Goal: Information Seeking & Learning: Learn about a topic

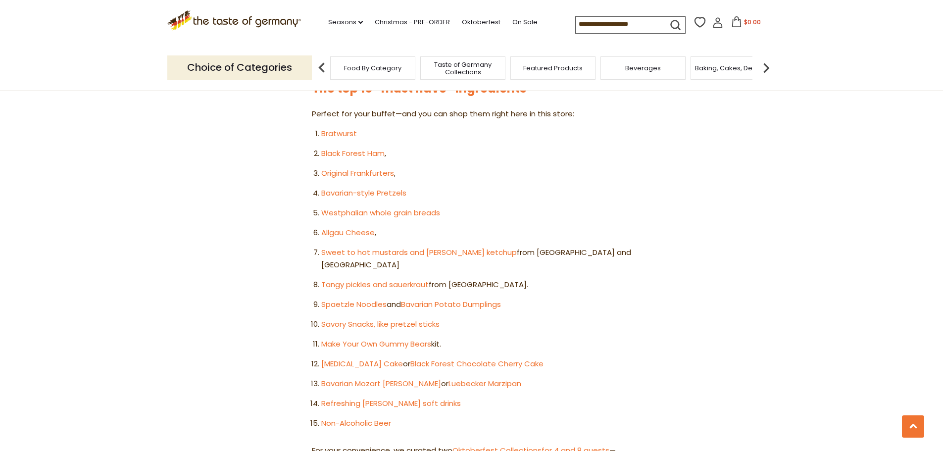
scroll to position [594, 0]
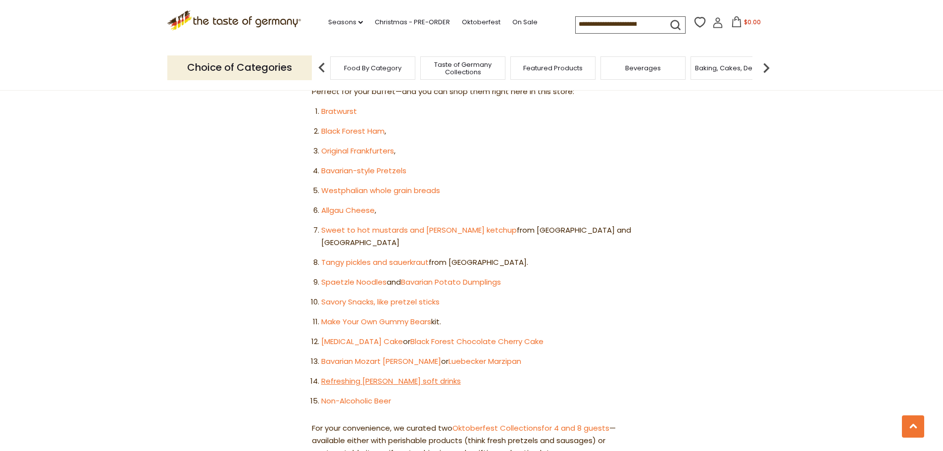
click at [375, 376] on link "Refreshing [PERSON_NAME] soft drinks" at bounding box center [391, 381] width 140 height 10
